Goal: Check status

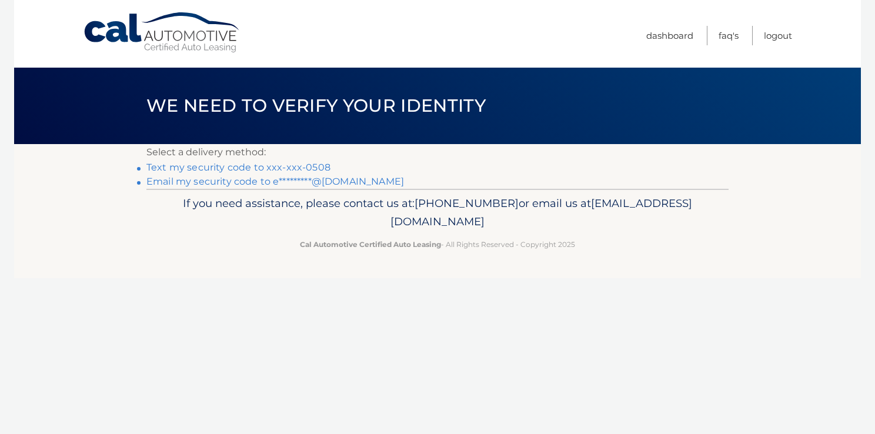
click at [190, 165] on link "Text my security code to xxx-xxx-0508" at bounding box center [238, 167] width 184 height 11
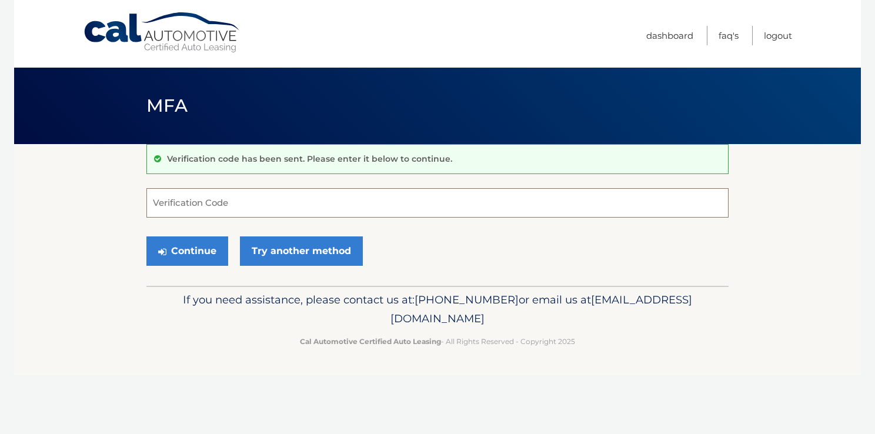
click at [192, 206] on input "Verification Code" at bounding box center [437, 202] width 582 height 29
type input "968501"
click at [207, 252] on button "Continue" at bounding box center [187, 250] width 82 height 29
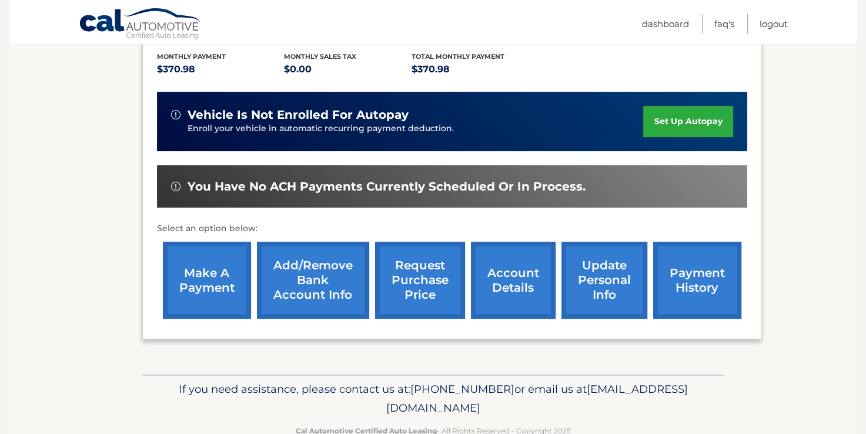
scroll to position [277, 0]
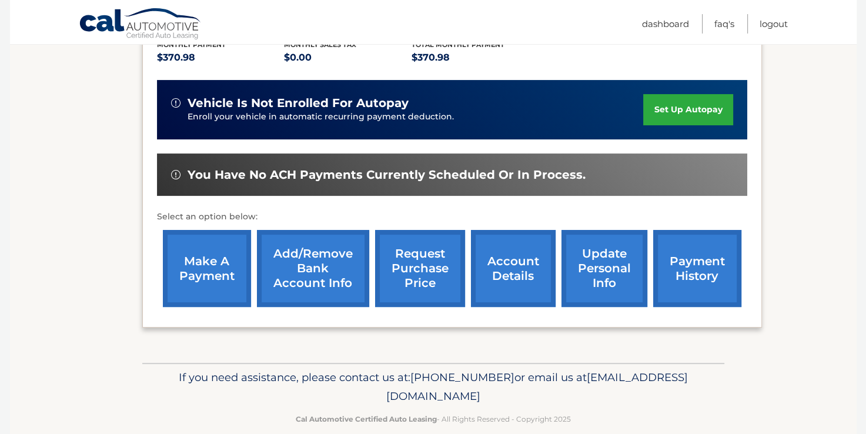
click at [709, 256] on link "payment history" at bounding box center [697, 268] width 88 height 77
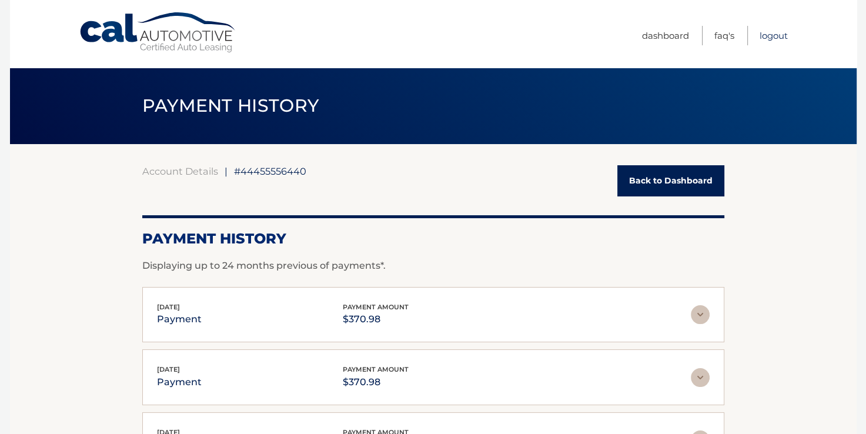
click at [776, 34] on link "Logout" at bounding box center [773, 35] width 28 height 19
